Goal: Information Seeking & Learning: Check status

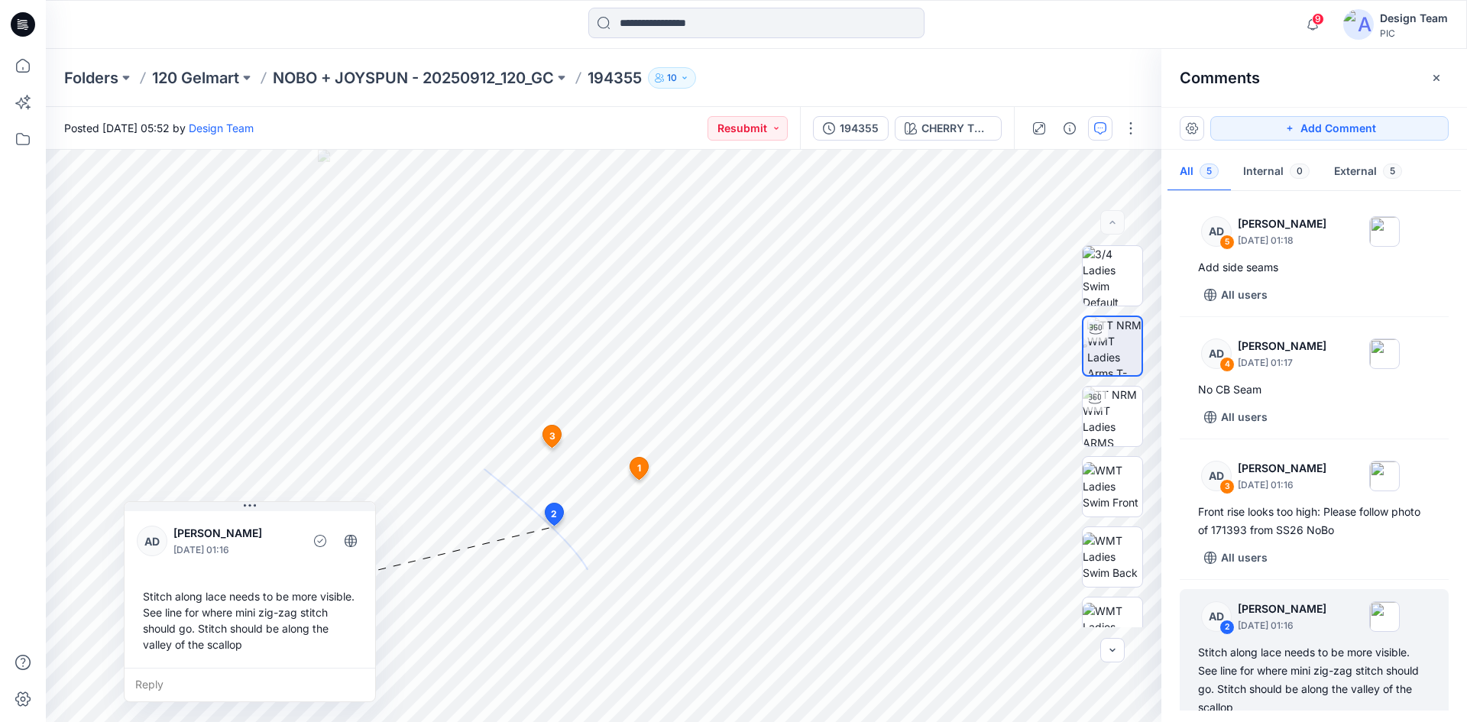
scroll to position [153, 0]
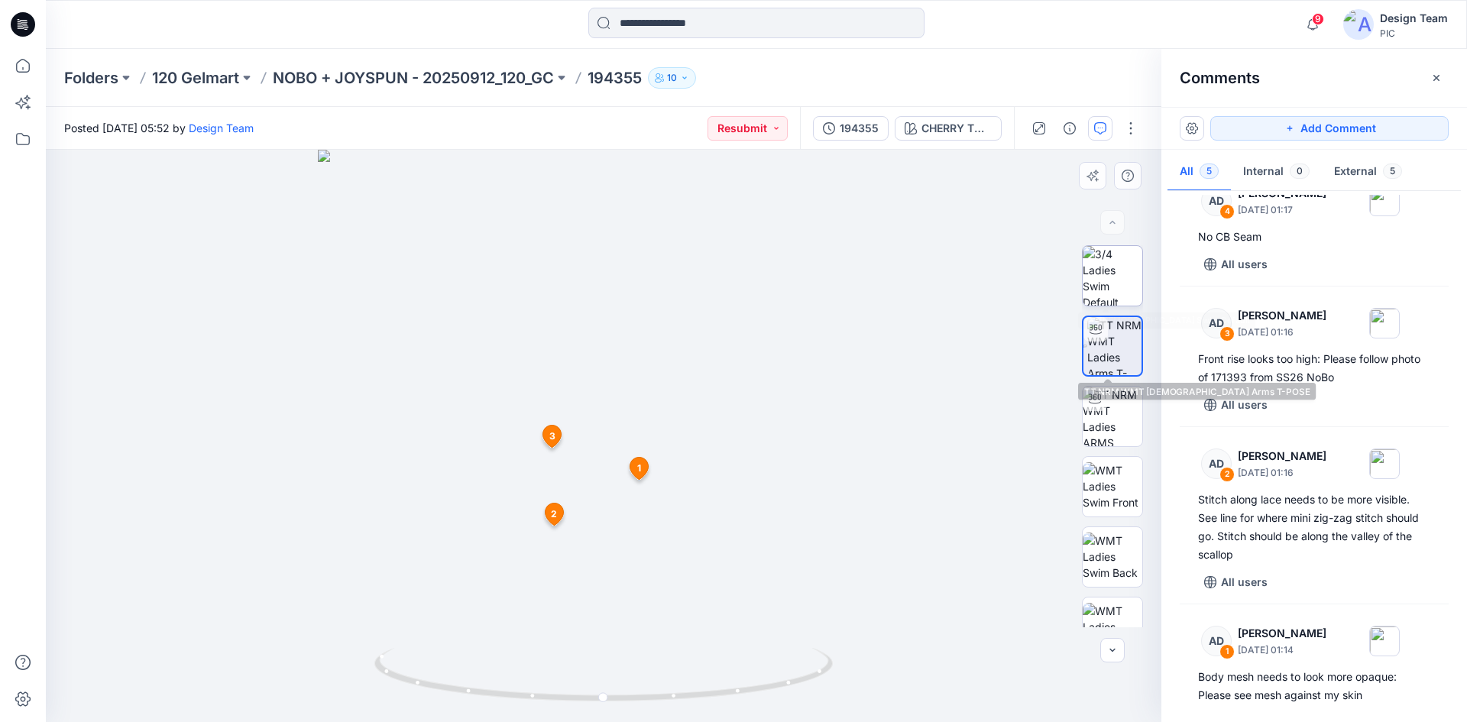
click at [1104, 281] on img at bounding box center [1112, 276] width 60 height 60
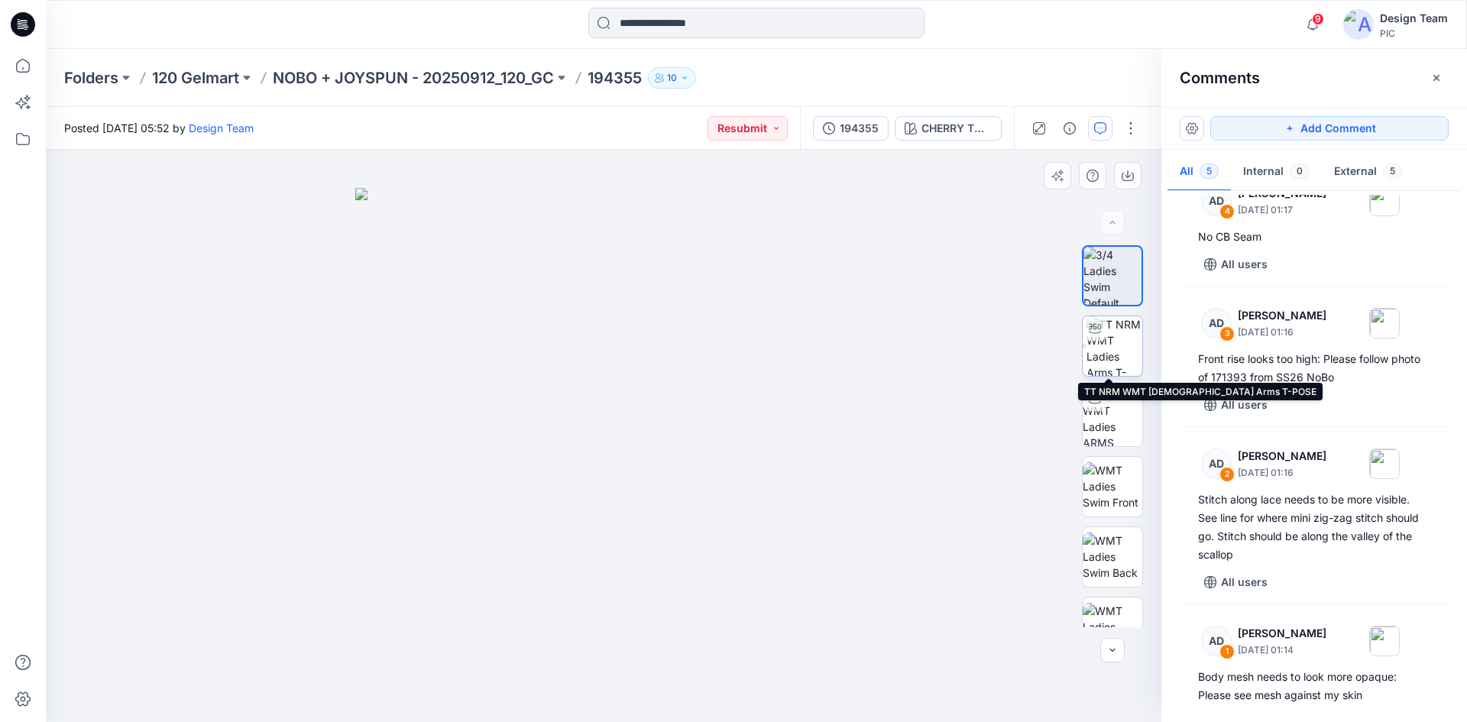
click at [1119, 359] on img at bounding box center [1114, 346] width 56 height 60
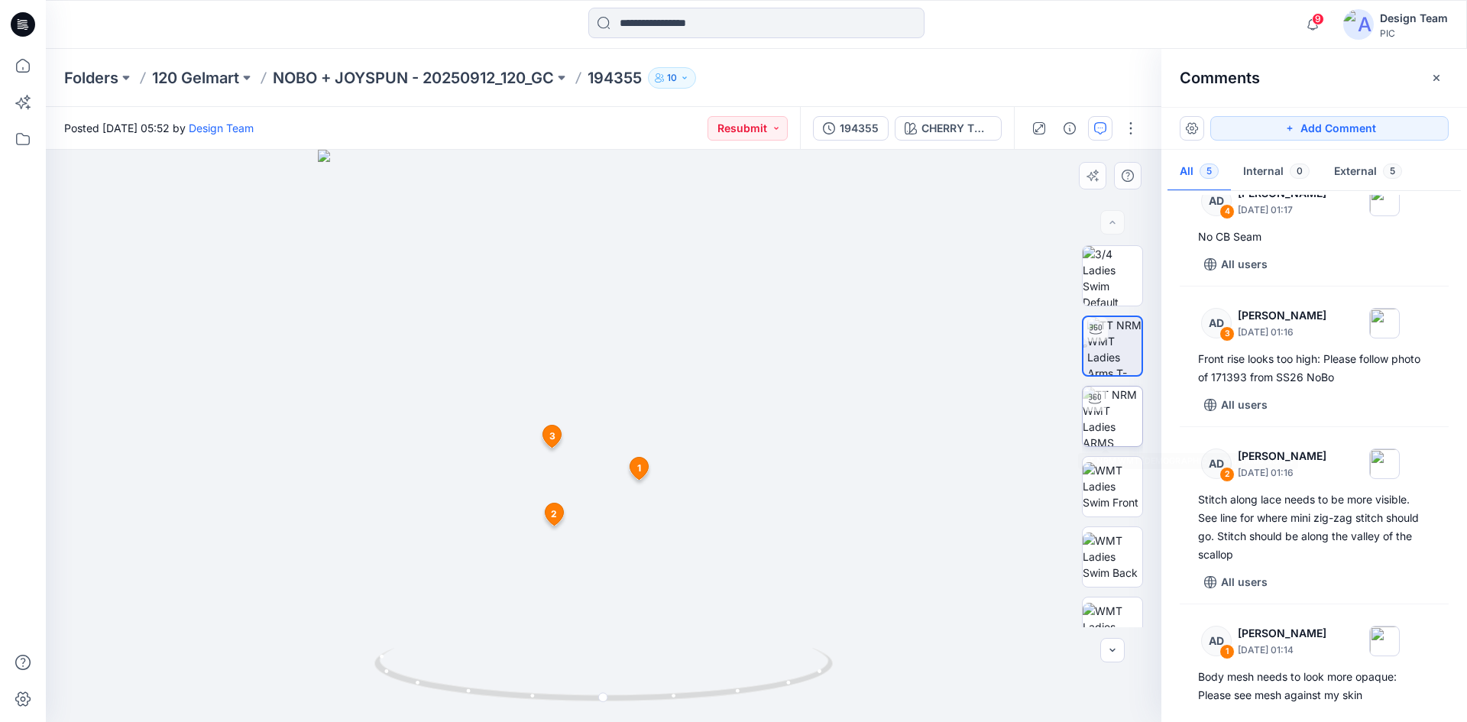
click at [1118, 418] on img at bounding box center [1112, 417] width 60 height 60
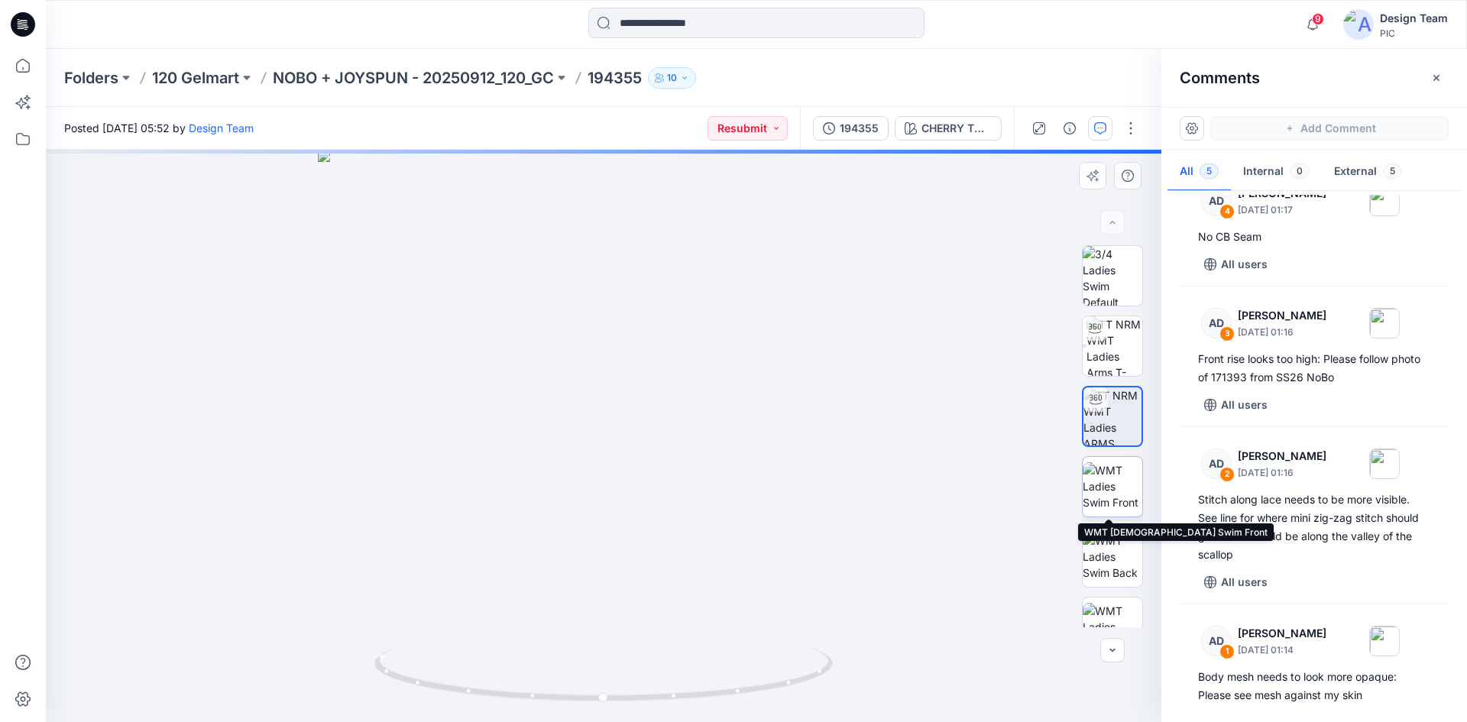
click at [1100, 495] on img at bounding box center [1112, 486] width 60 height 48
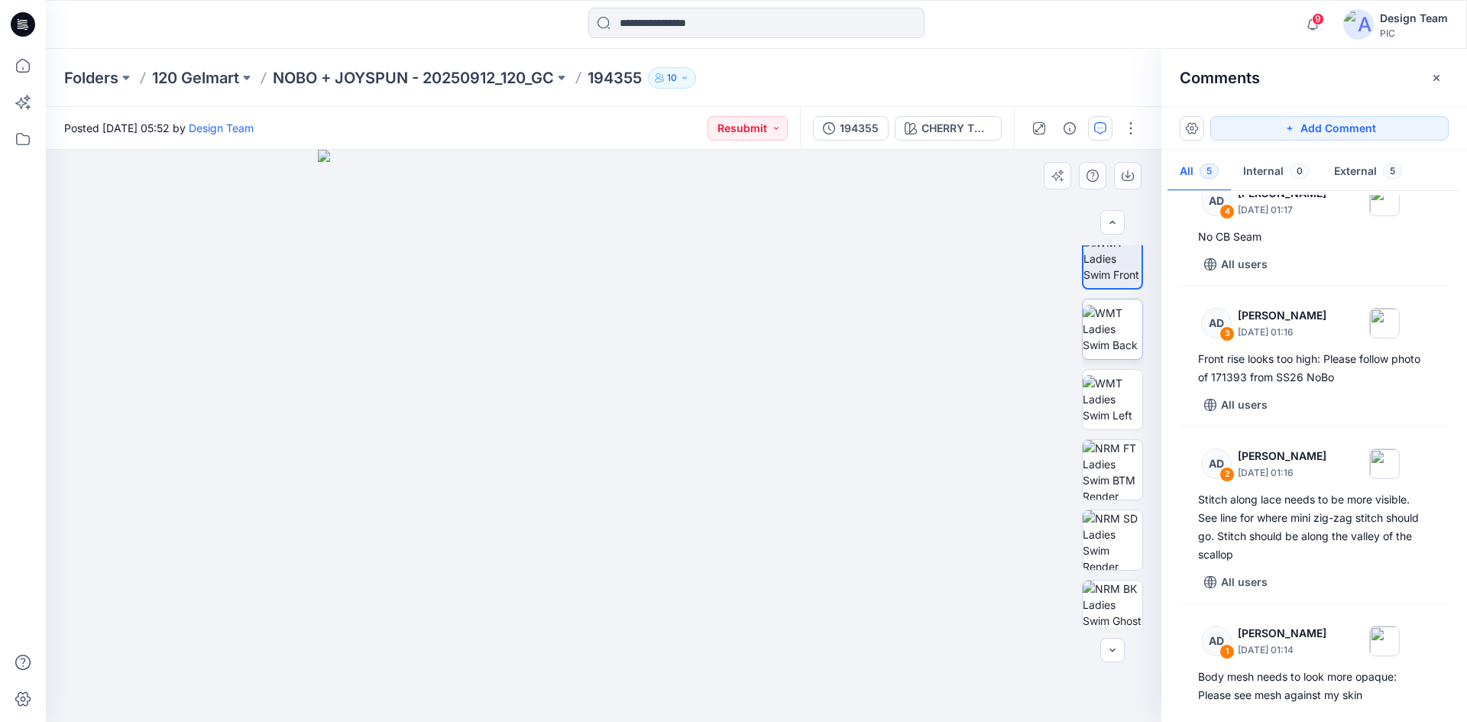
scroll to position [229, 0]
click at [1118, 487] on img at bounding box center [1112, 468] width 60 height 60
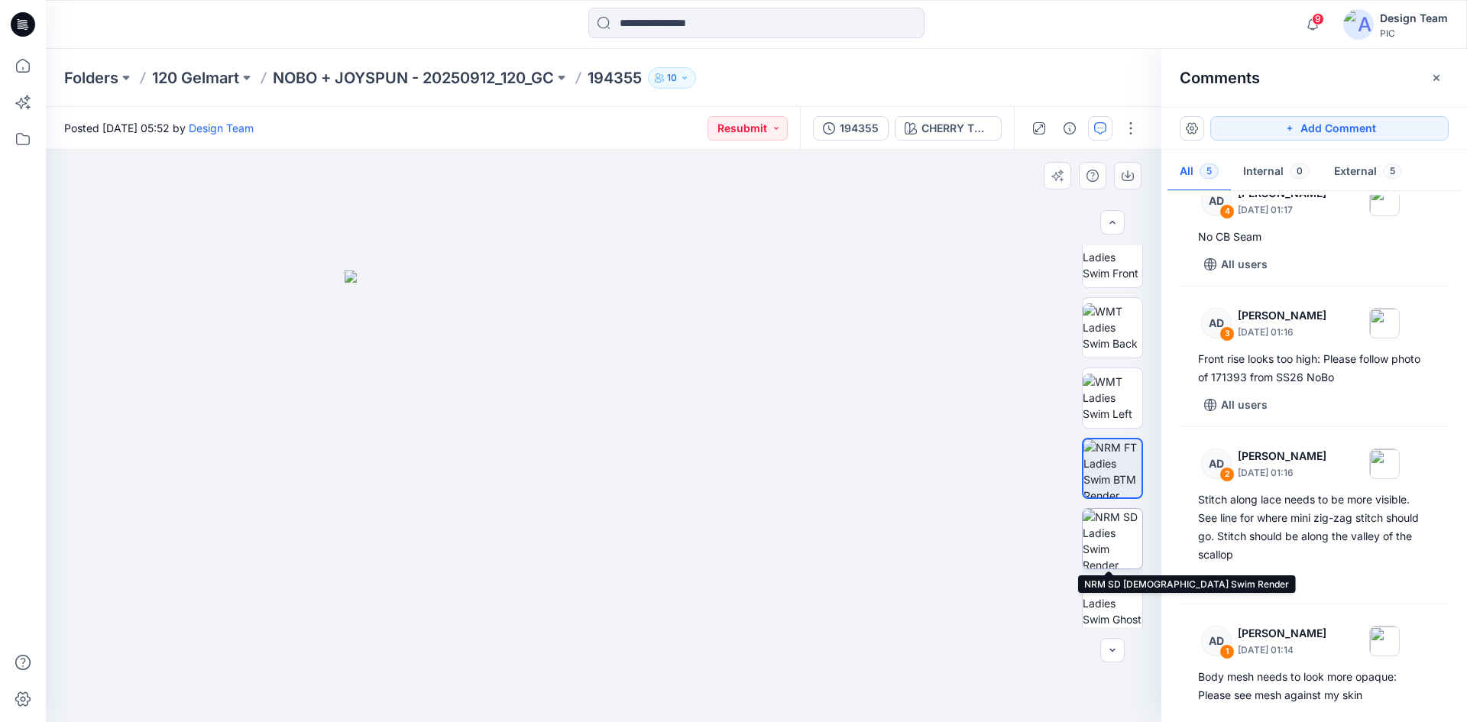
click at [1100, 552] on img at bounding box center [1112, 539] width 60 height 60
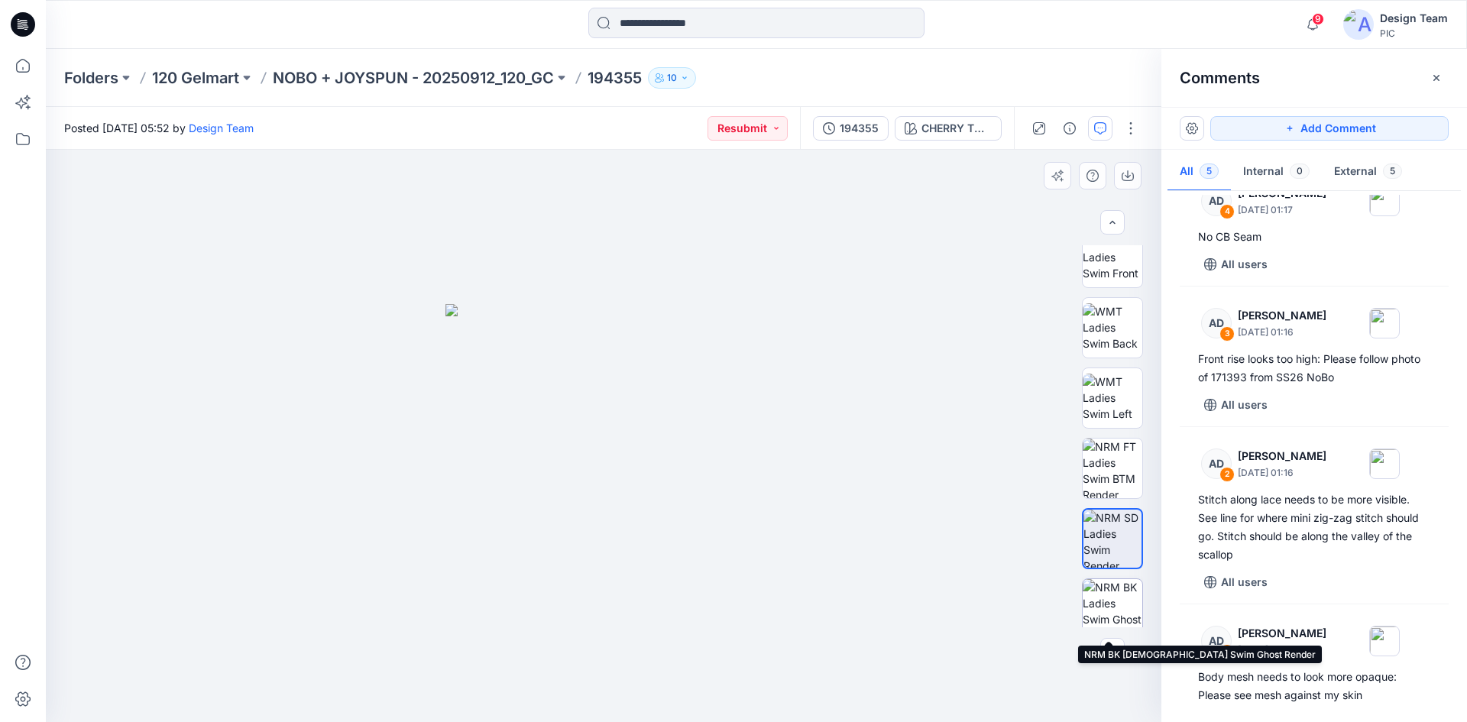
click at [1121, 595] on img at bounding box center [1112, 609] width 60 height 60
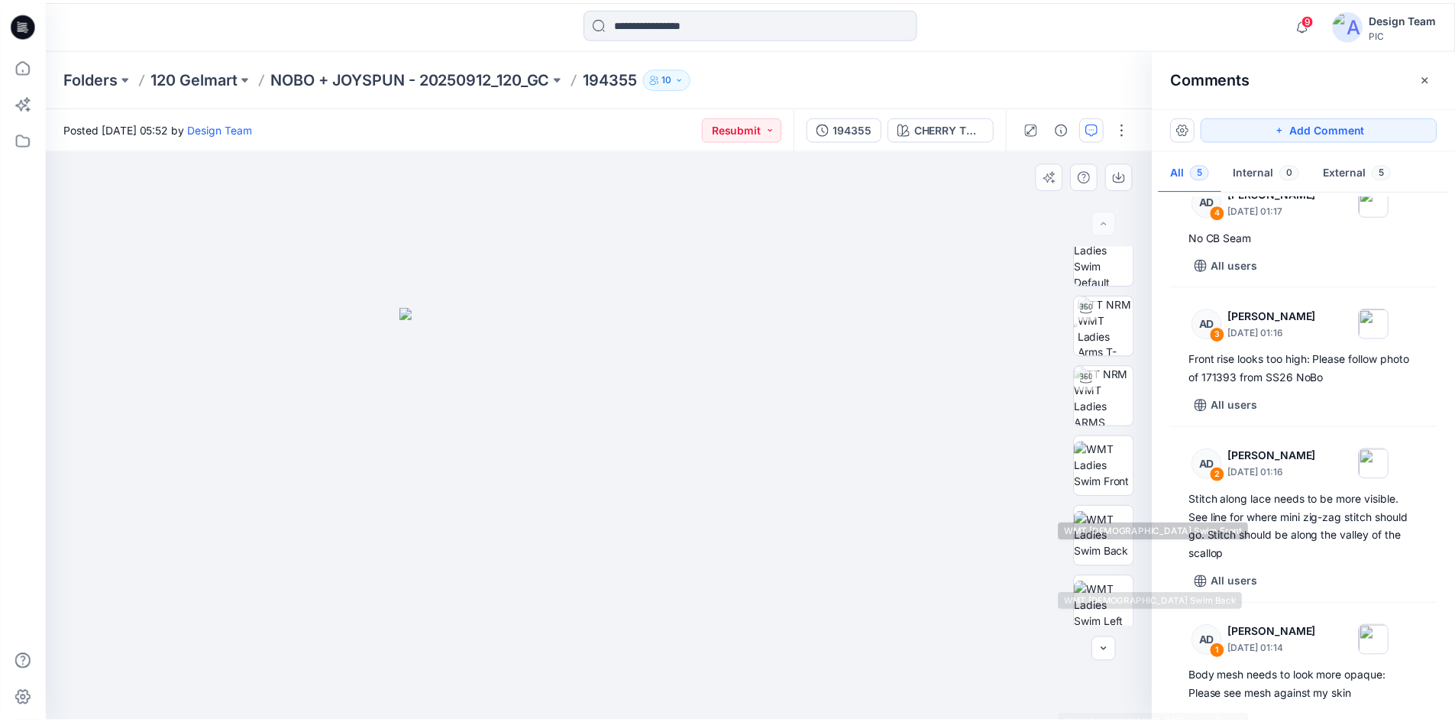
scroll to position [0, 0]
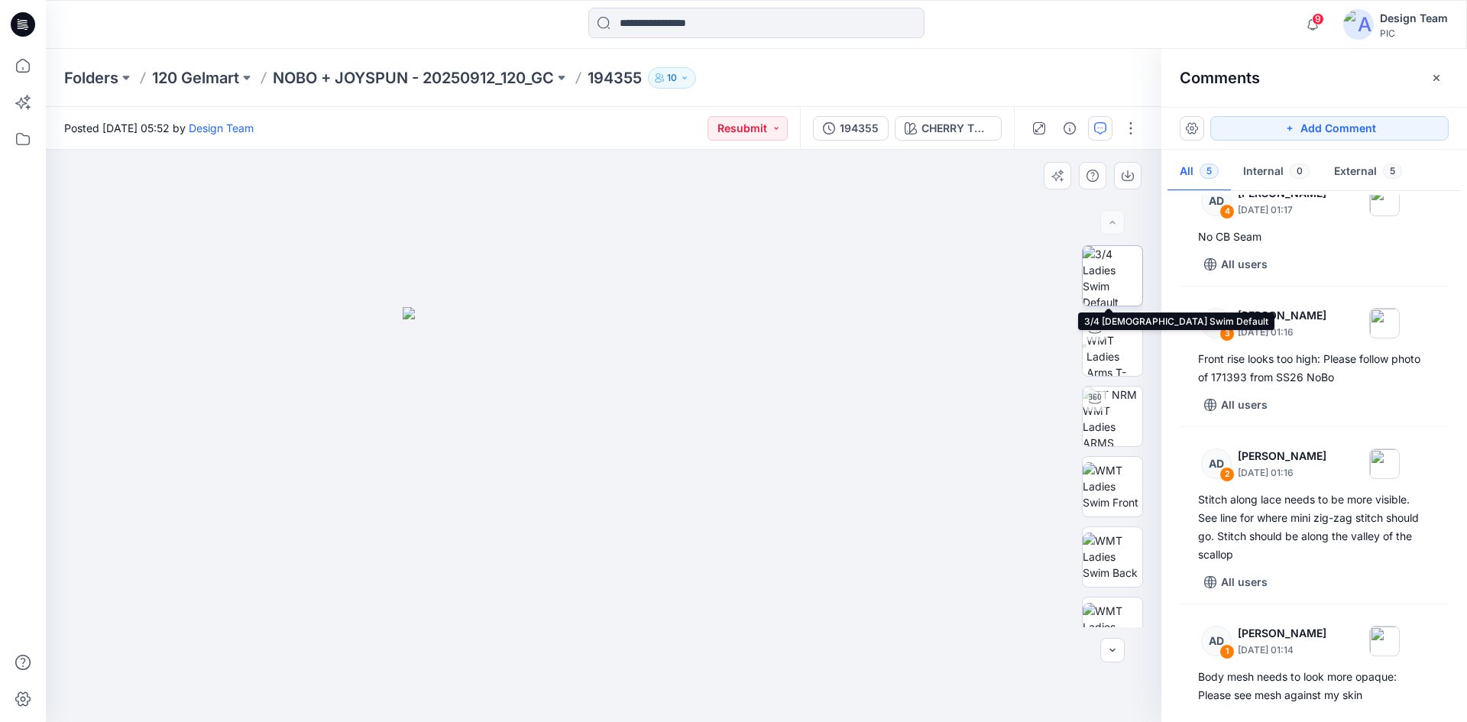
click at [1115, 277] on img at bounding box center [1112, 276] width 60 height 60
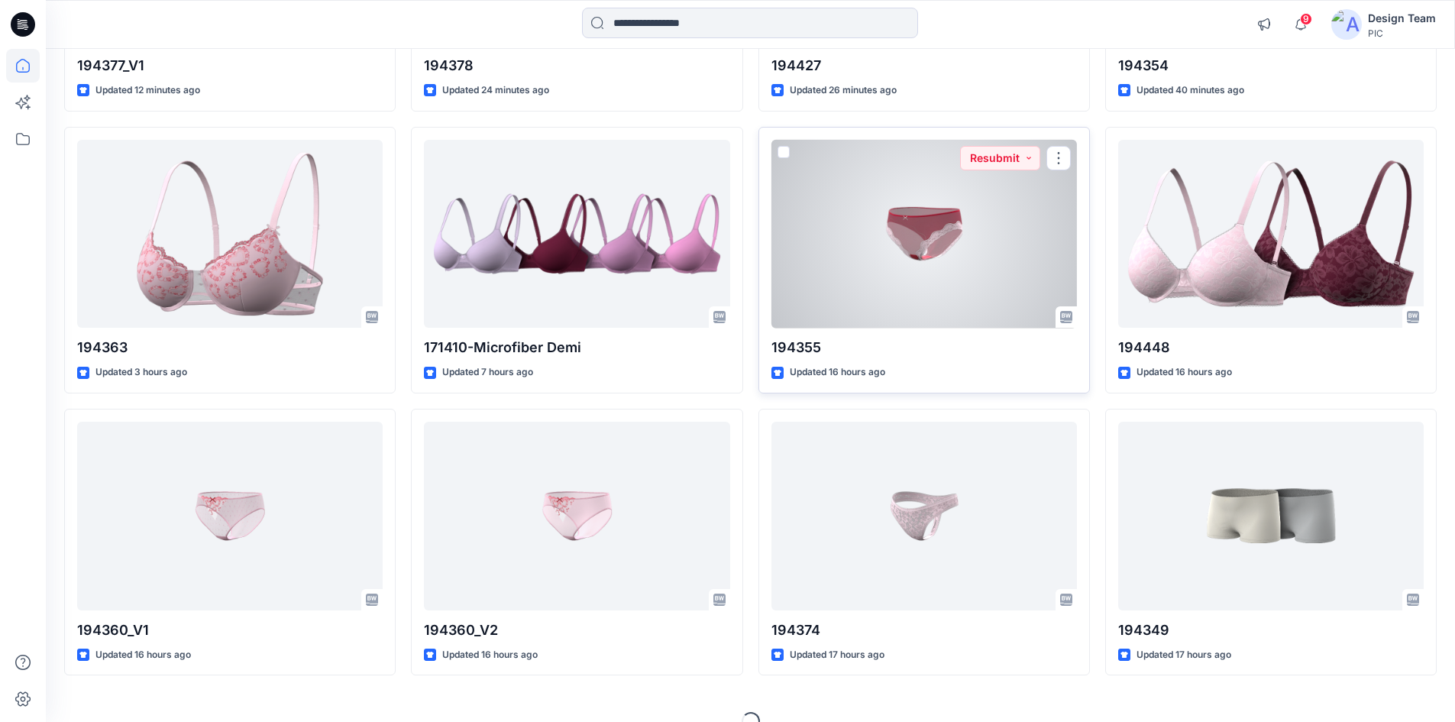
scroll to position [396, 0]
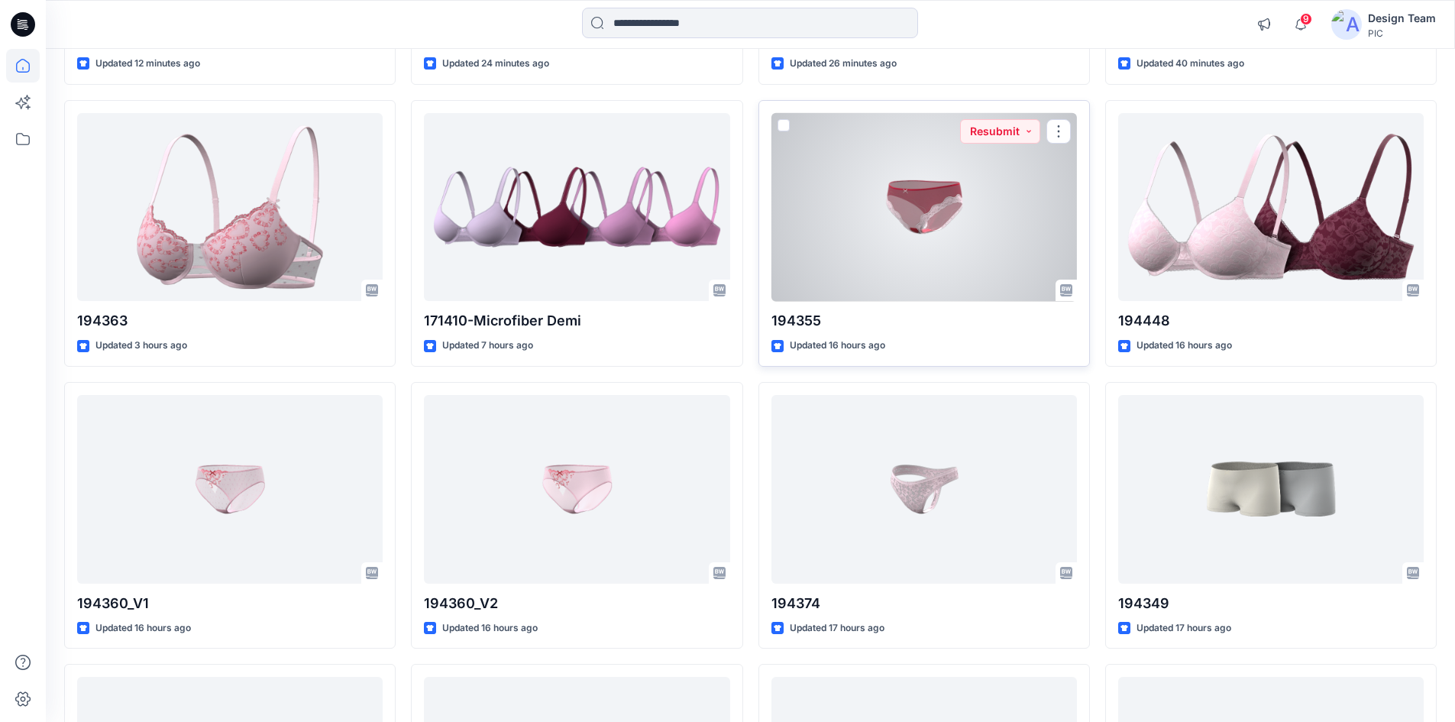
click at [919, 273] on div at bounding box center [925, 207] width 306 height 189
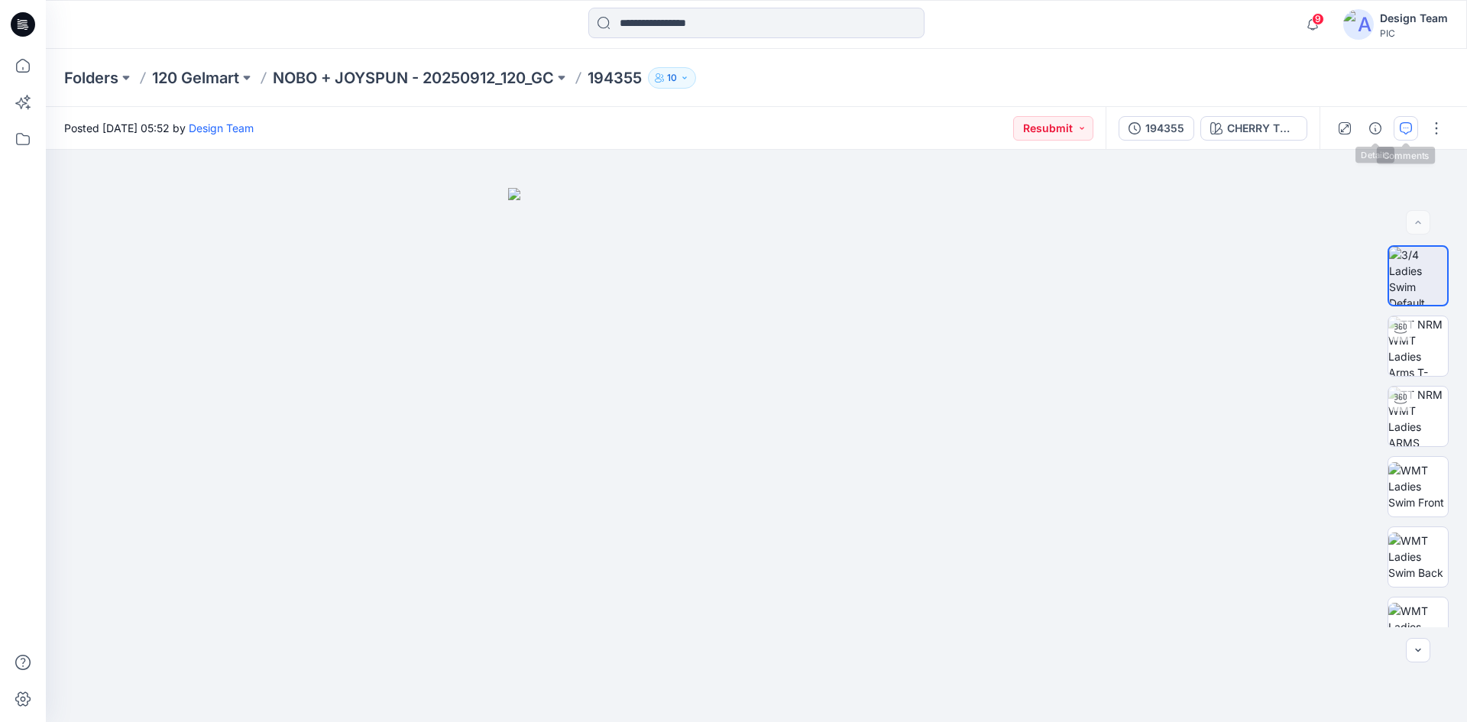
click at [1406, 121] on button "button" at bounding box center [1405, 128] width 24 height 24
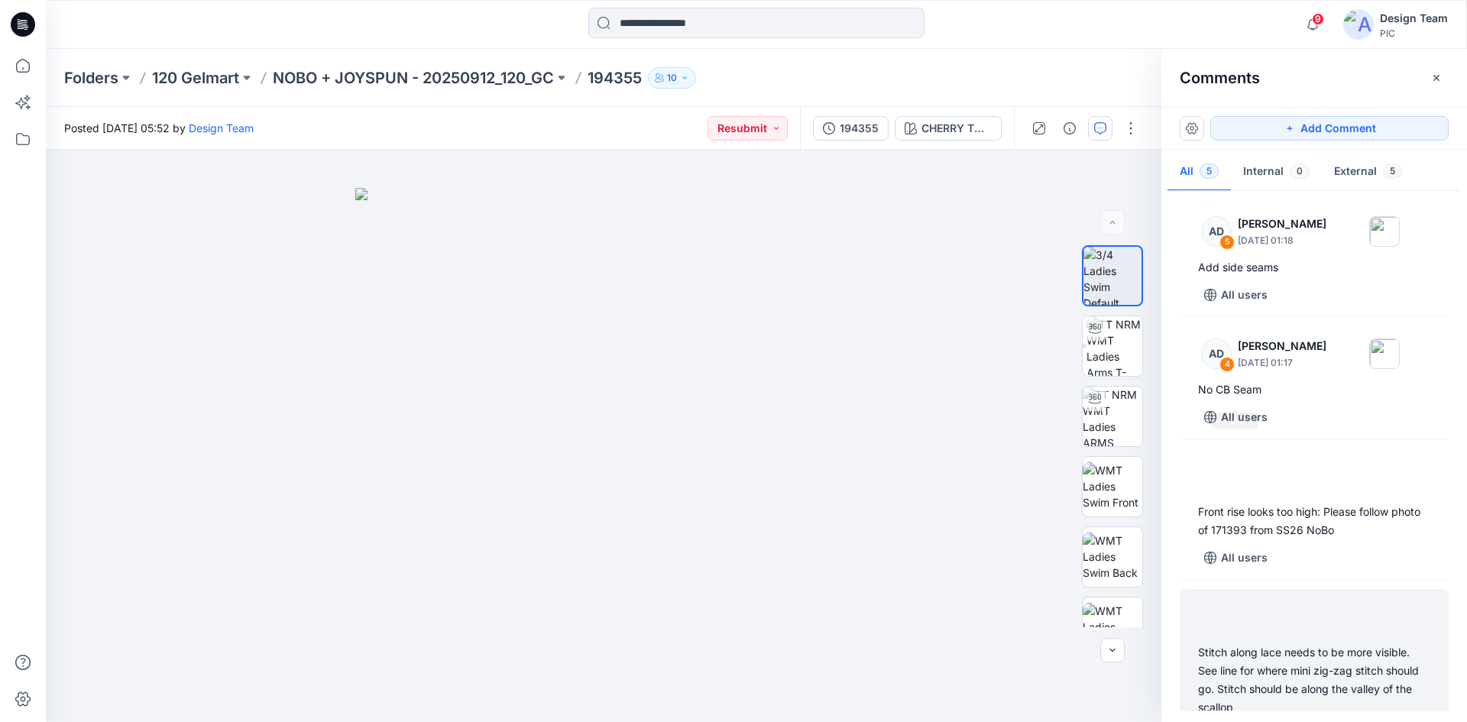
scroll to position [186, 0]
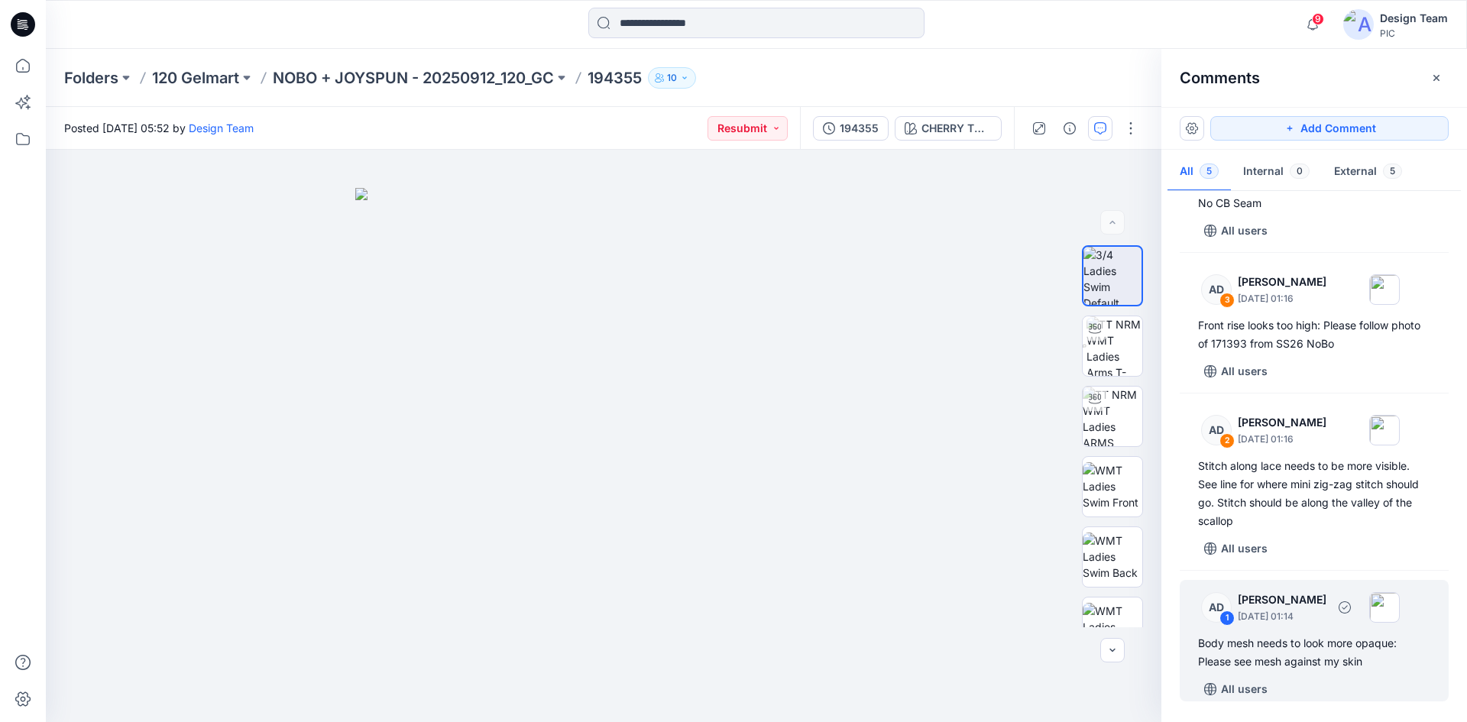
click at [1222, 614] on div "1" at bounding box center [1226, 617] width 15 height 15
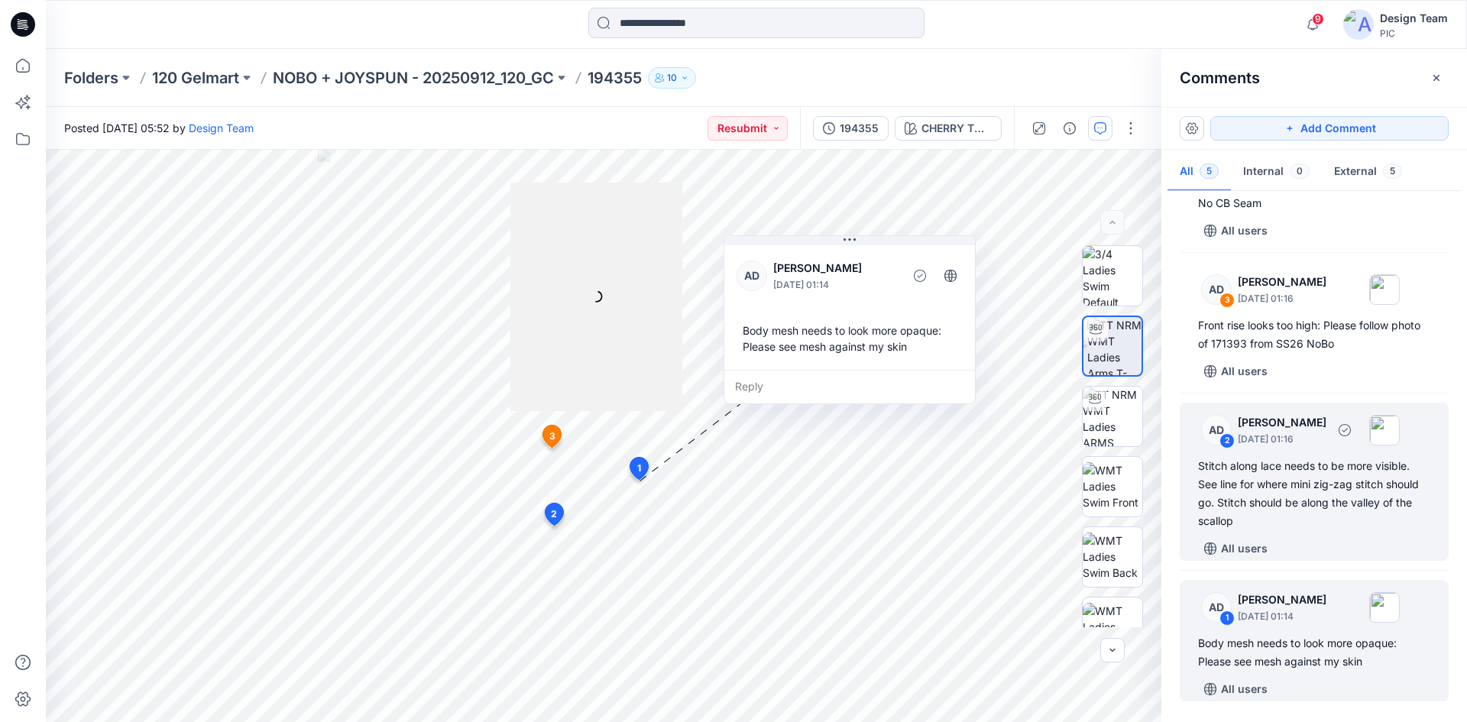
click at [1228, 442] on div "2" at bounding box center [1226, 440] width 15 height 15
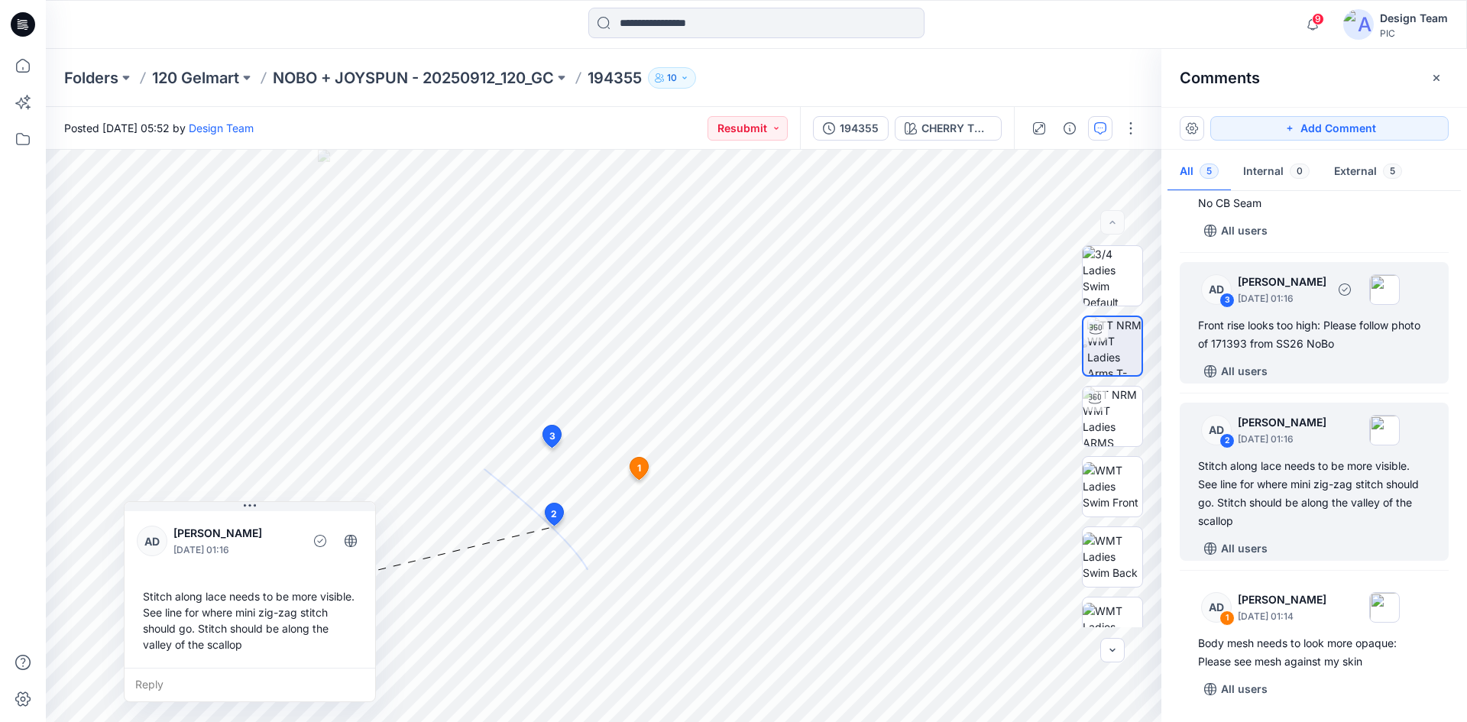
click at [1231, 295] on div "3" at bounding box center [1226, 300] width 15 height 15
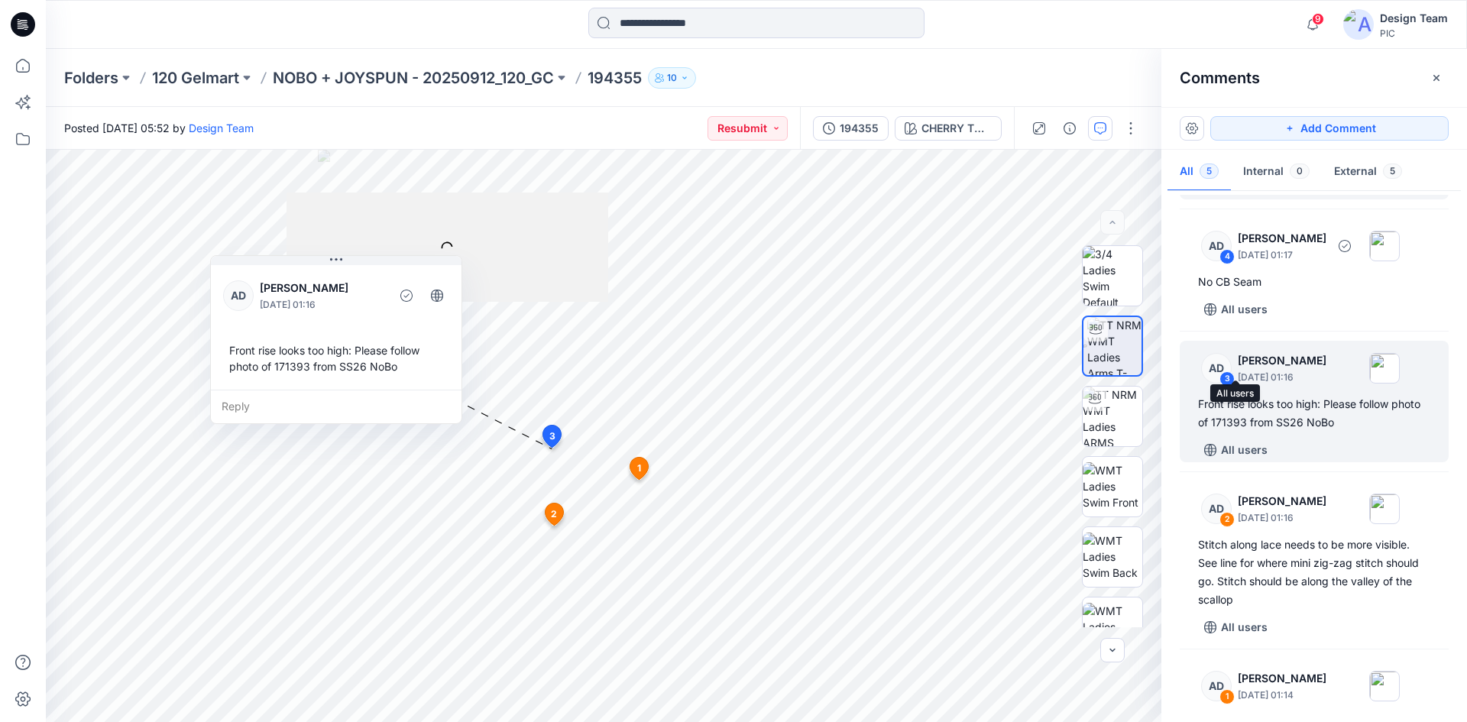
scroll to position [34, 0]
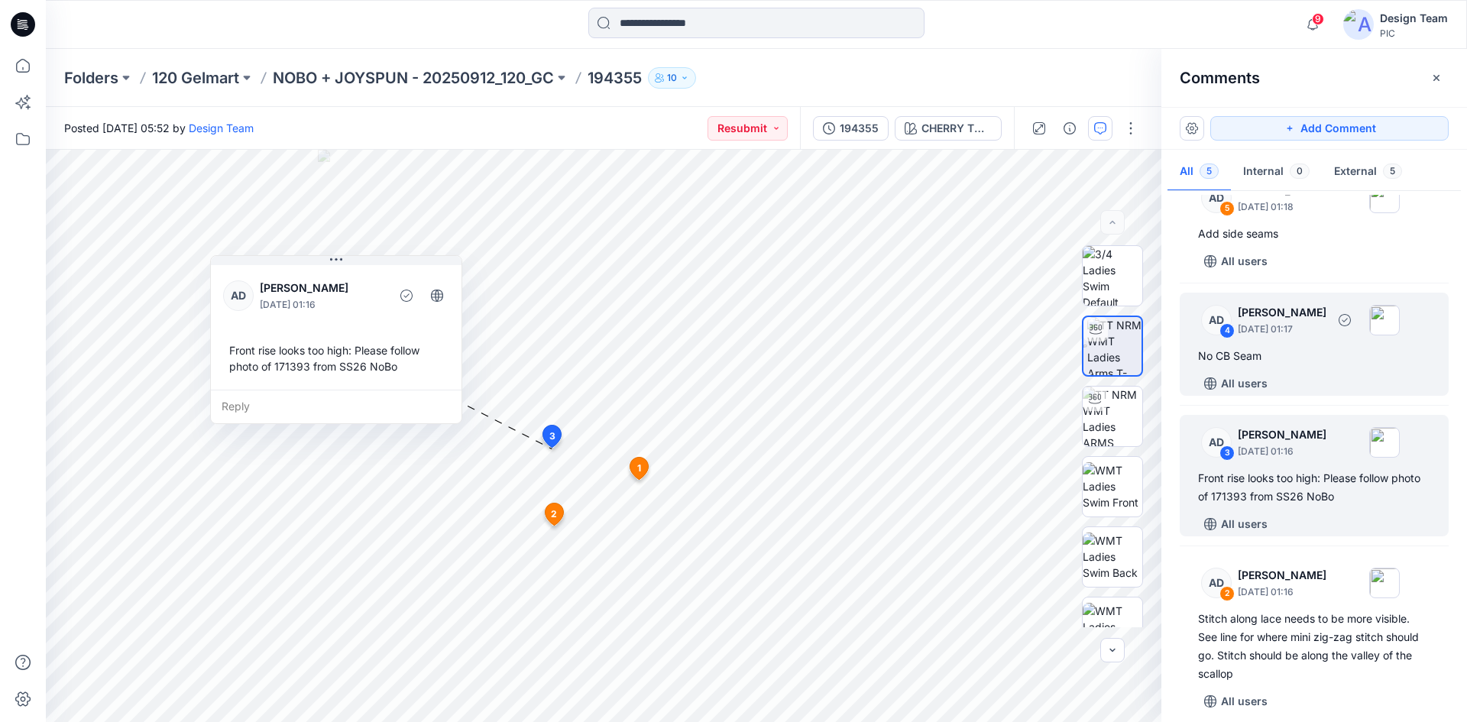
click at [1224, 330] on div "4" at bounding box center [1226, 330] width 15 height 15
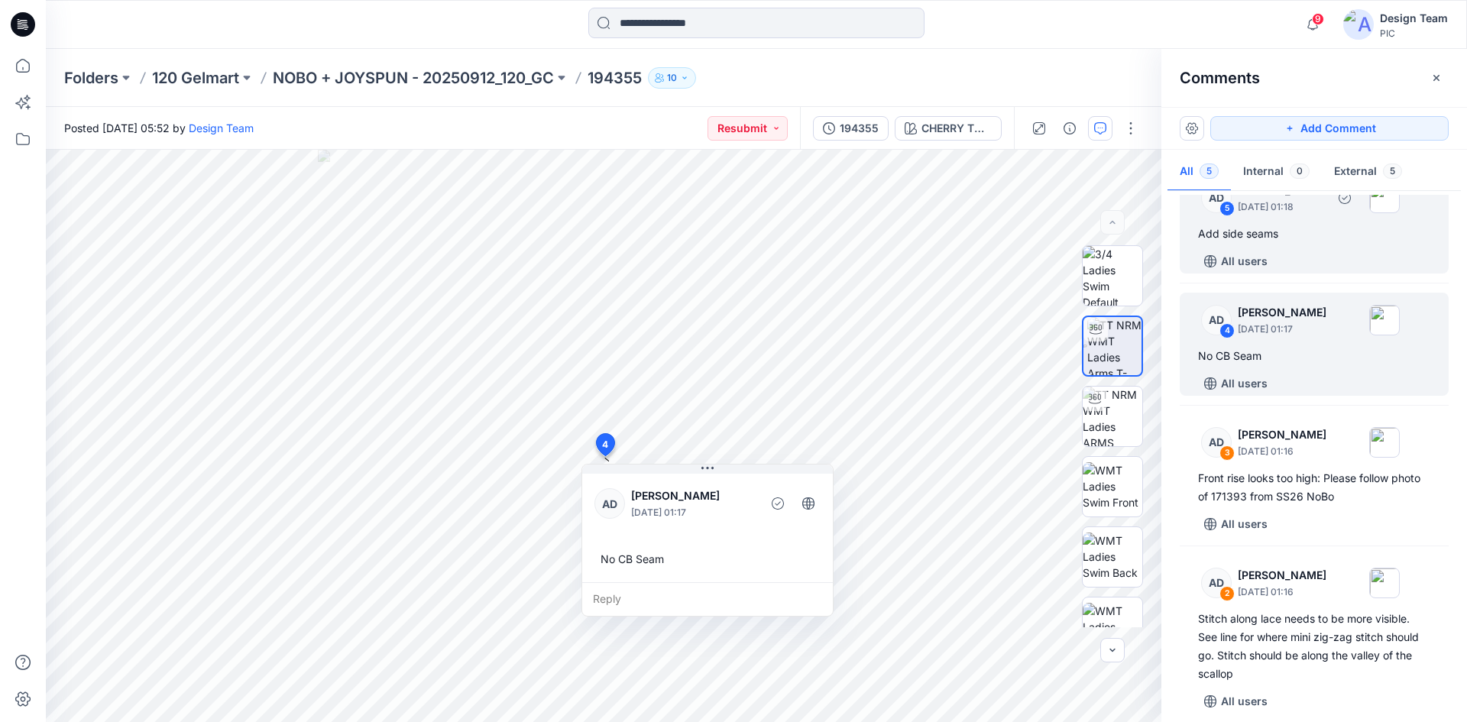
click at [1229, 208] on div "5" at bounding box center [1226, 208] width 15 height 15
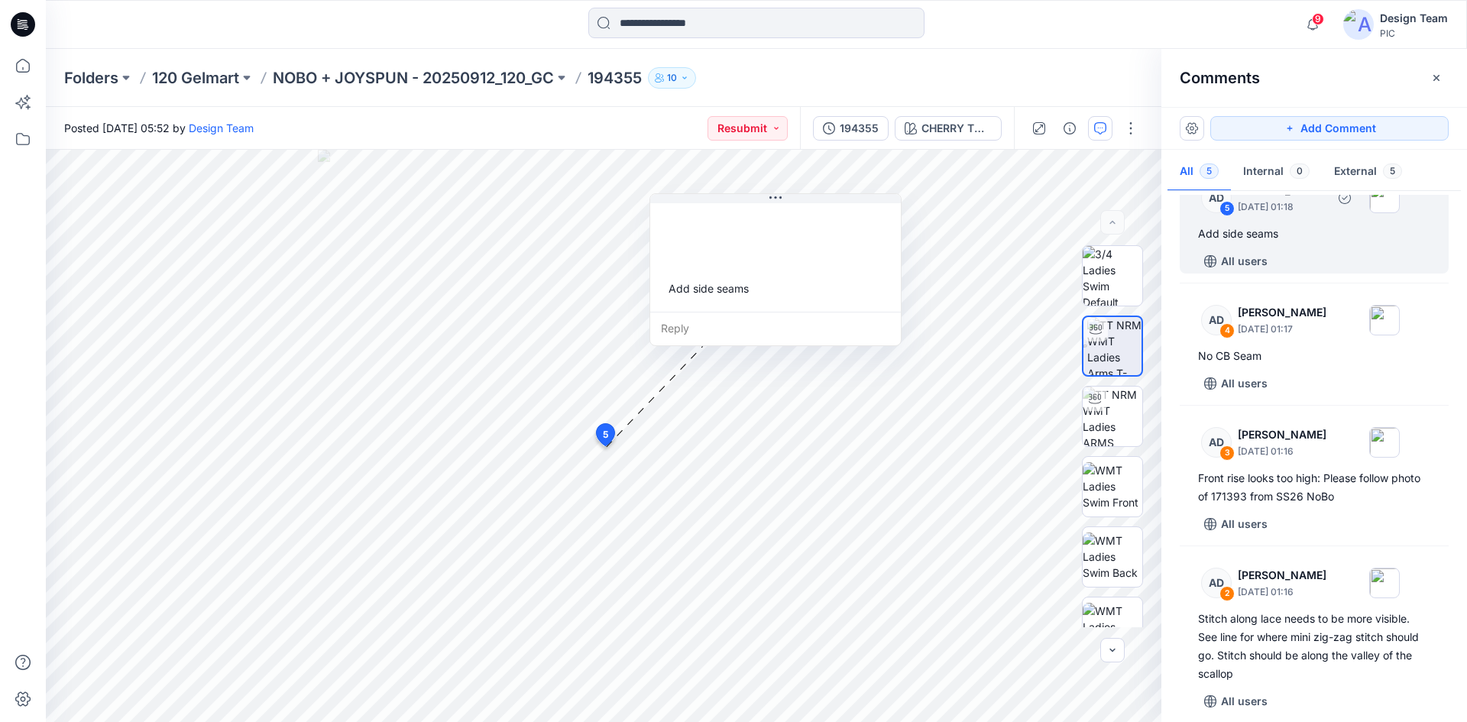
scroll to position [9, 0]
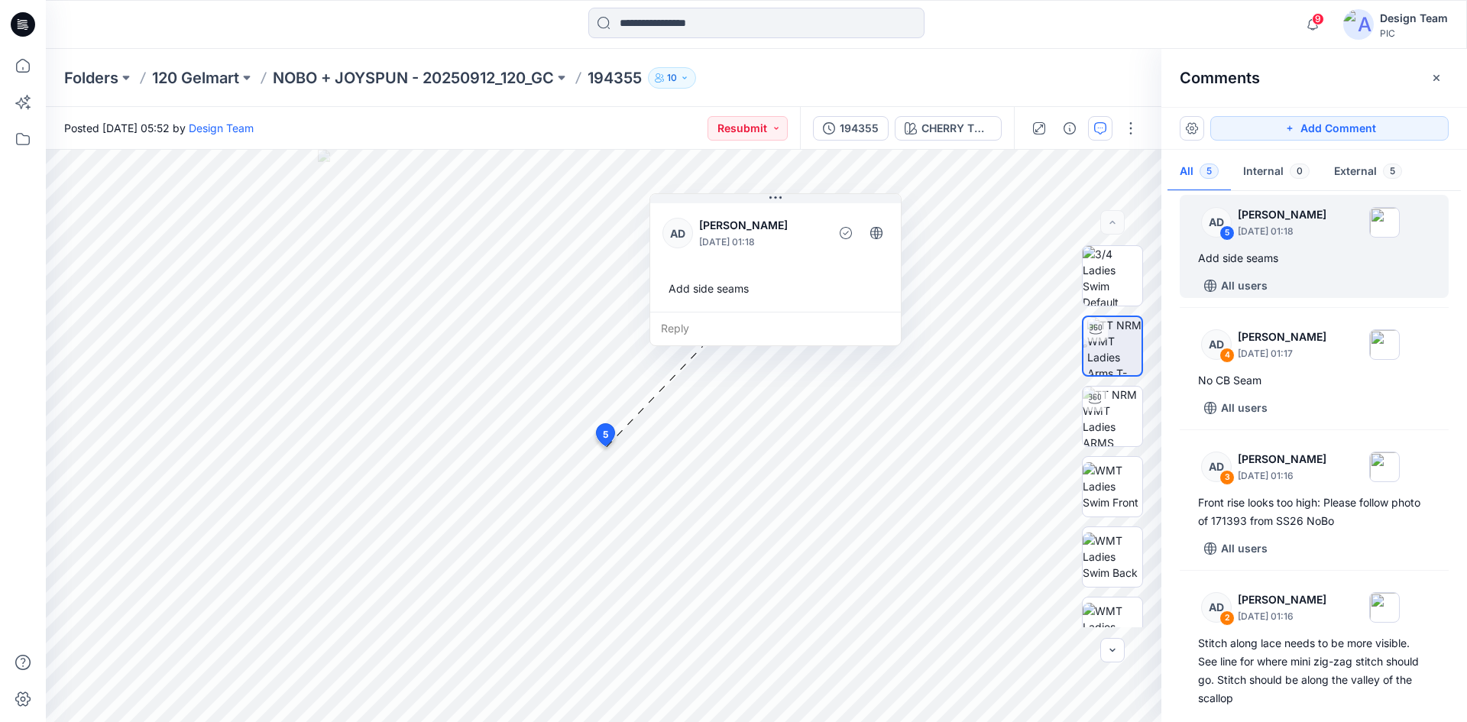
click at [0, 690] on html "9 Notifications [PERSON_NAME] changed the status of 194355 to Resubmit ` View S…" at bounding box center [733, 361] width 1467 height 722
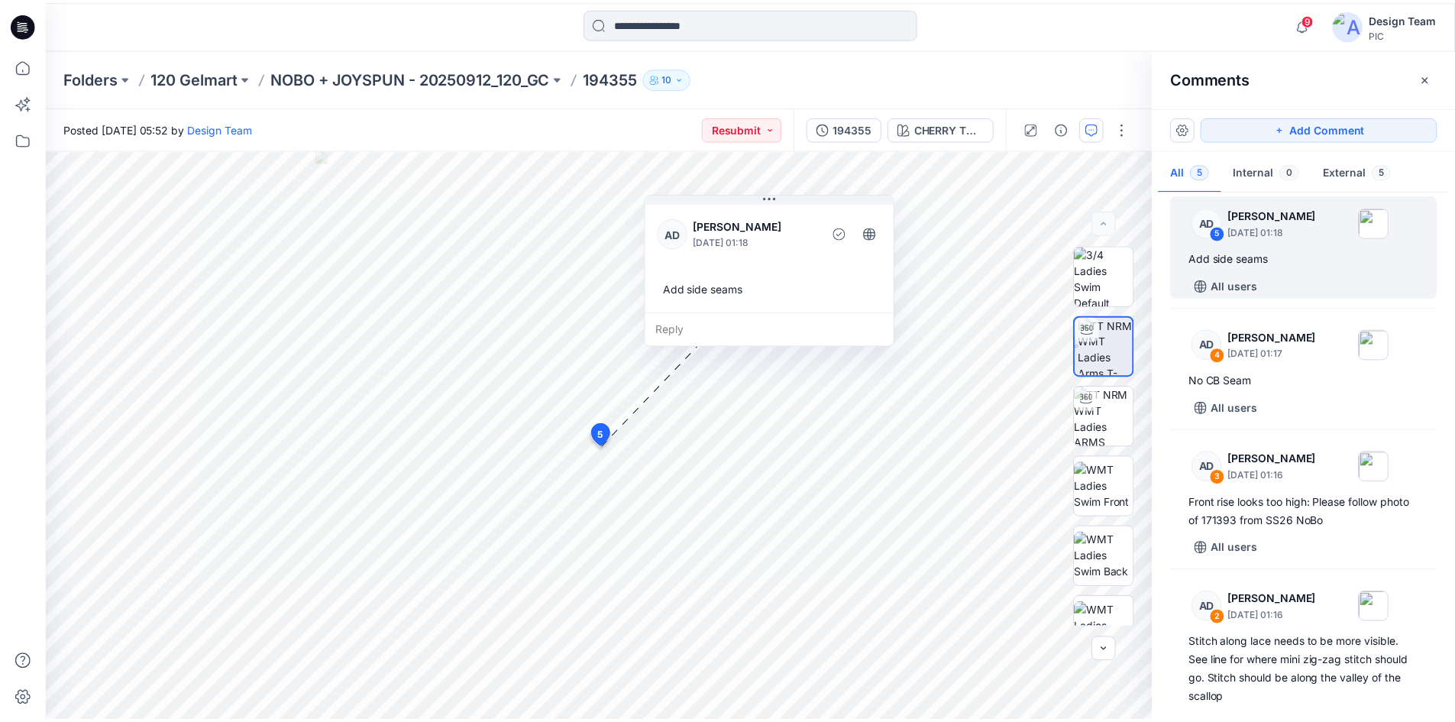
scroll to position [396, 0]
